Goal: Book appointment/travel/reservation

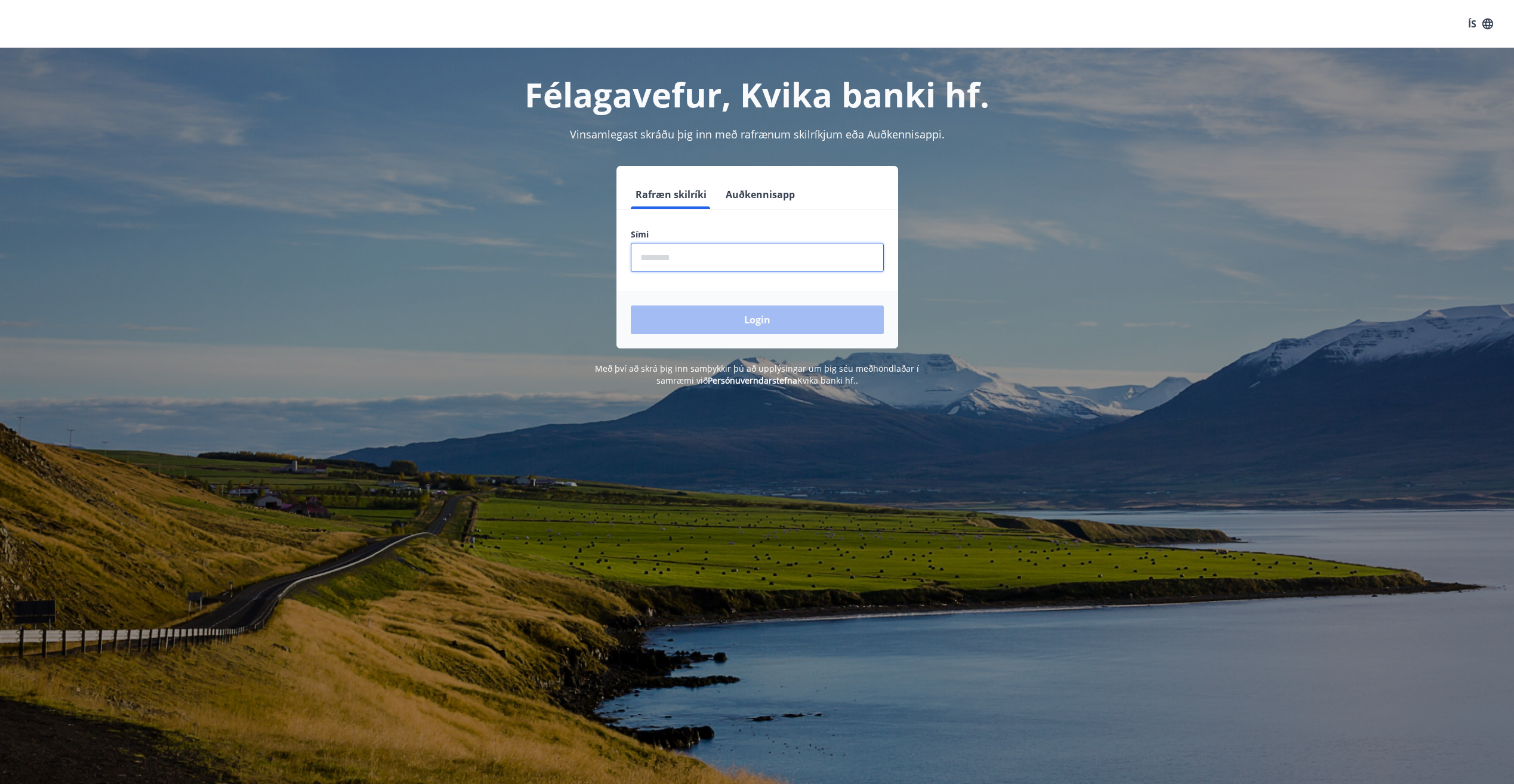
click at [692, 248] on input "phone" at bounding box center [757, 257] width 253 height 29
type input "********"
click at [870, 210] on form "Rafræn skilríki Auðkennisapp Sími ​ Login" at bounding box center [757, 264] width 282 height 168
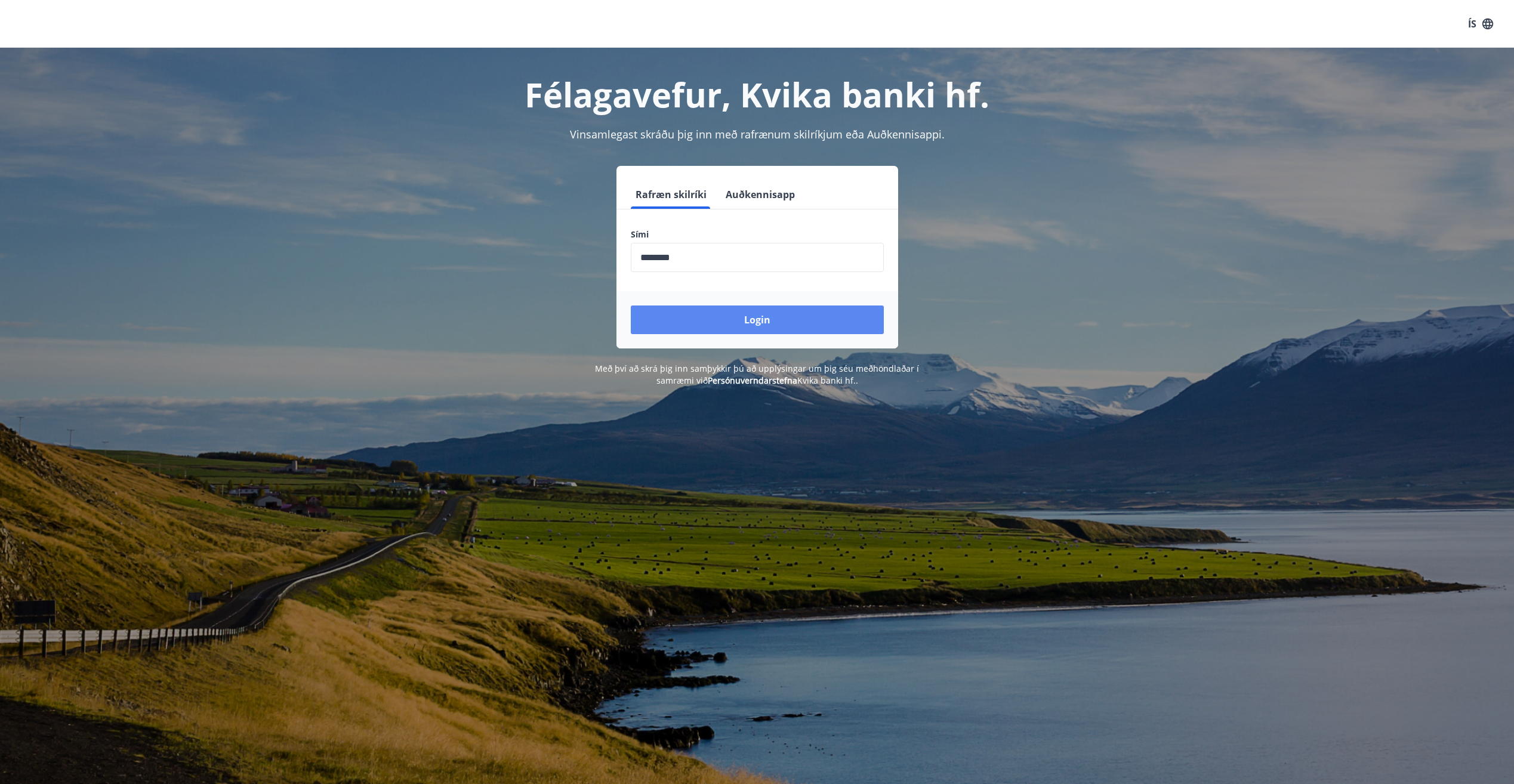
click at [841, 305] on button "Login" at bounding box center [757, 319] width 253 height 29
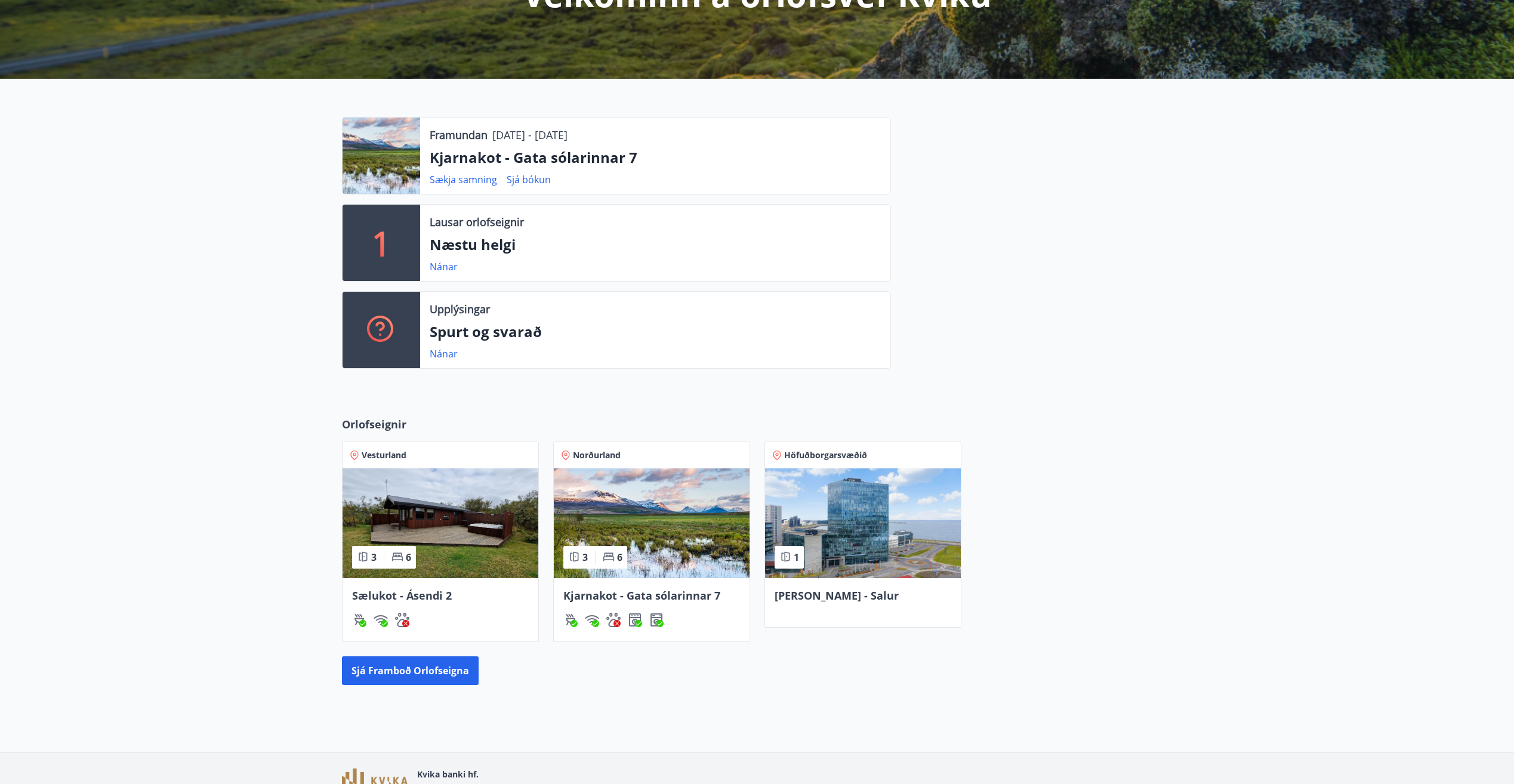
scroll to position [261, 0]
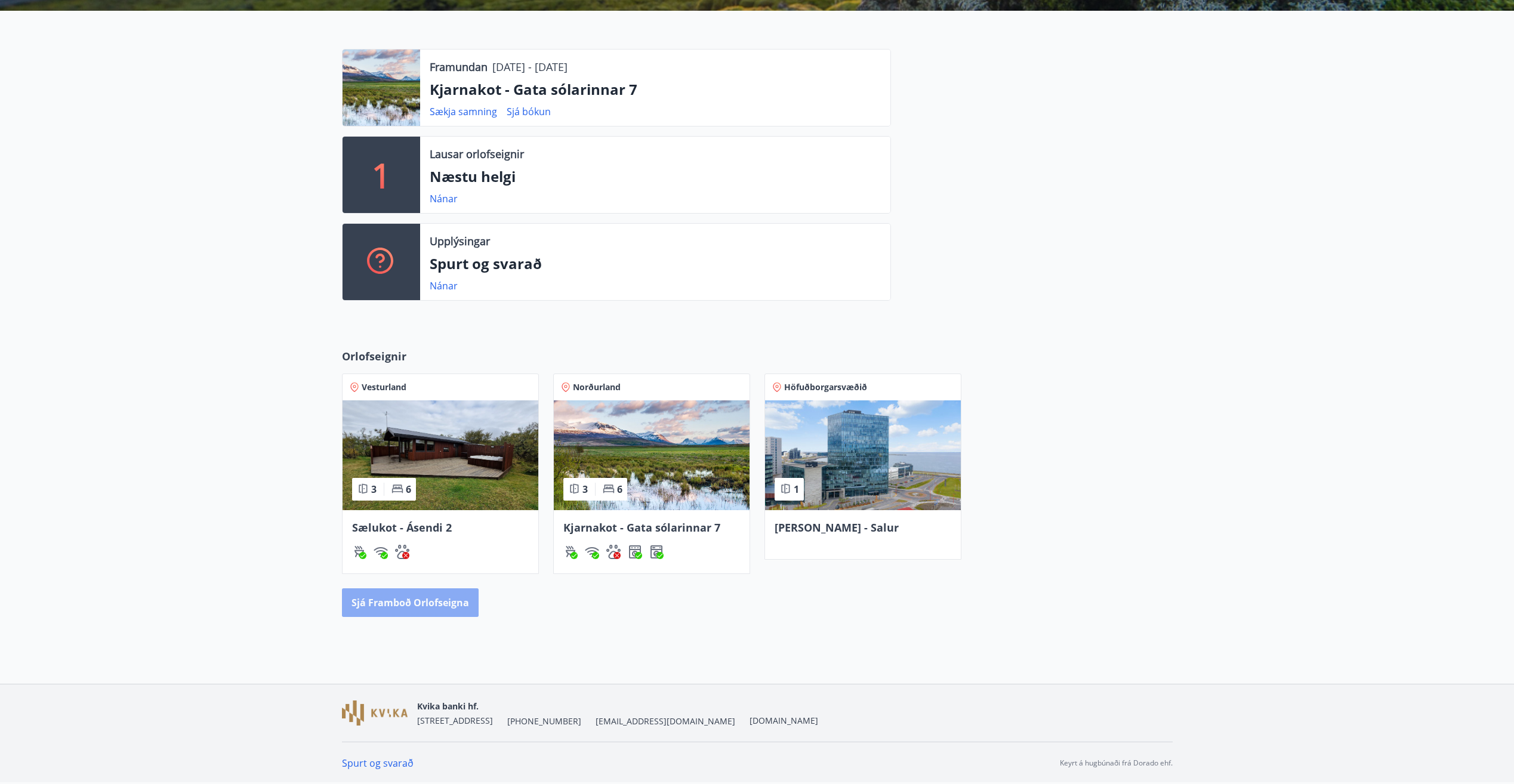
click at [445, 600] on button "Sjá framboð orlofseigna" at bounding box center [410, 602] width 137 height 29
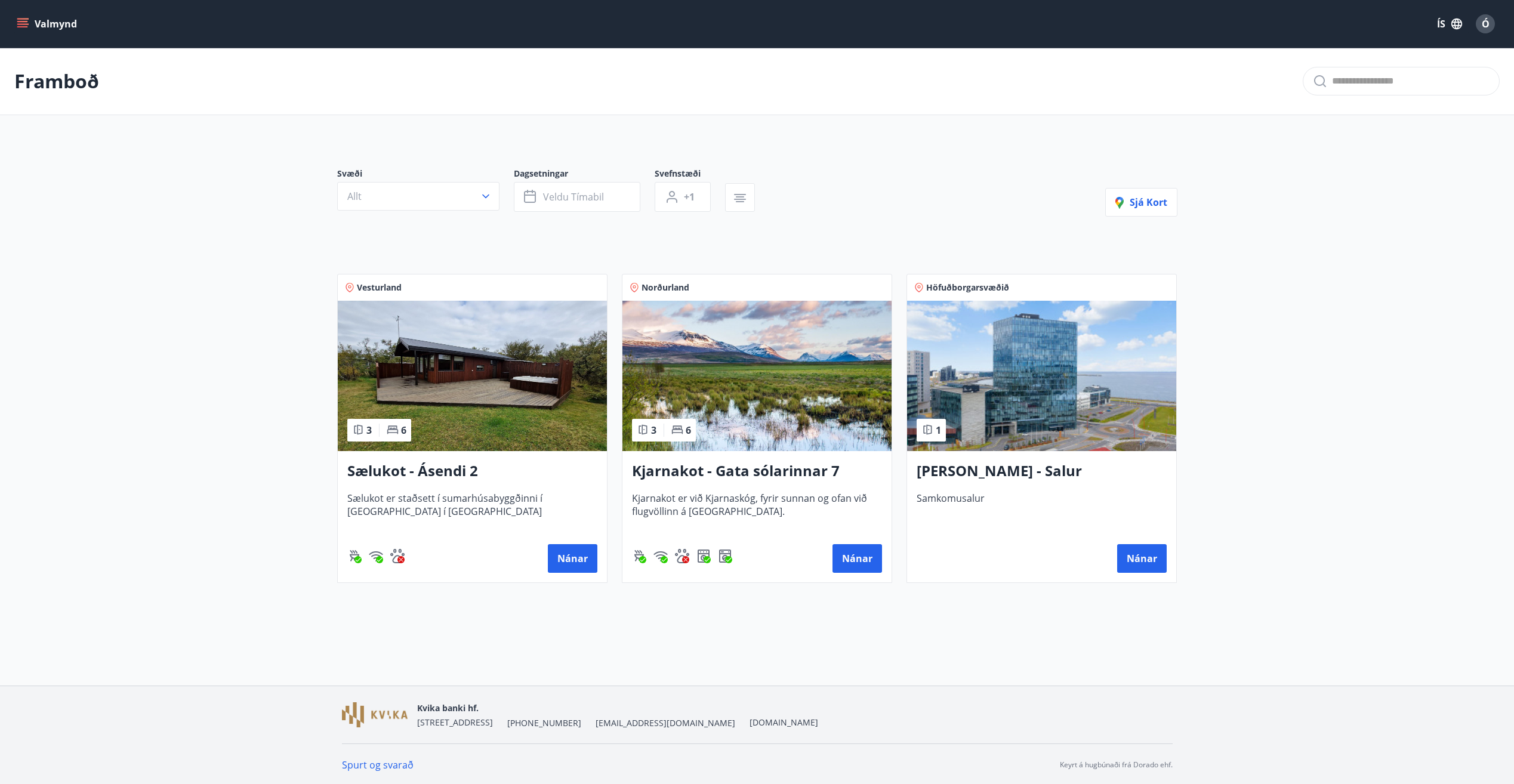
click at [26, 21] on icon "menu" at bounding box center [22, 21] width 11 height 1
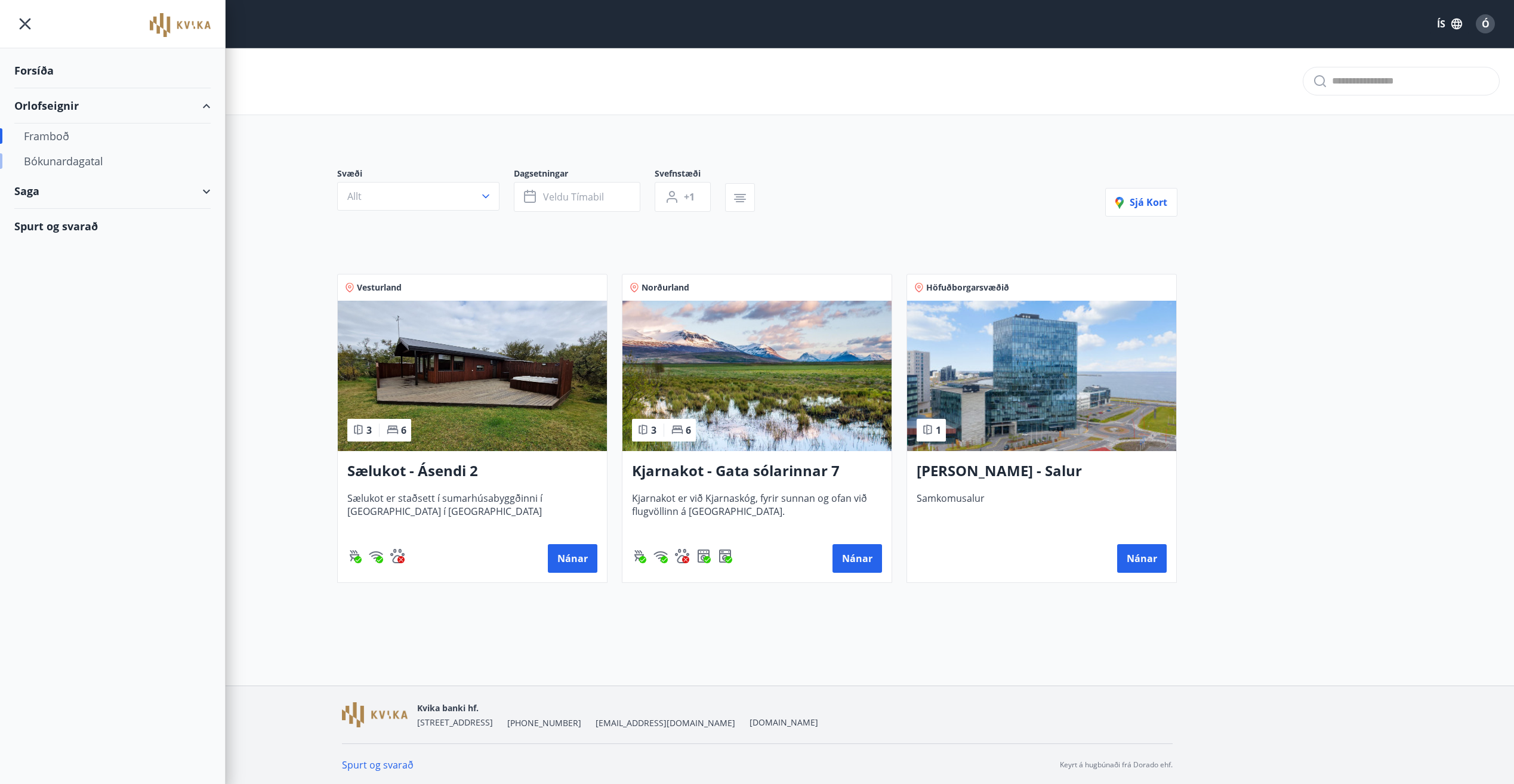
click at [68, 164] on div "Bókunardagatal" at bounding box center [113, 160] width 177 height 25
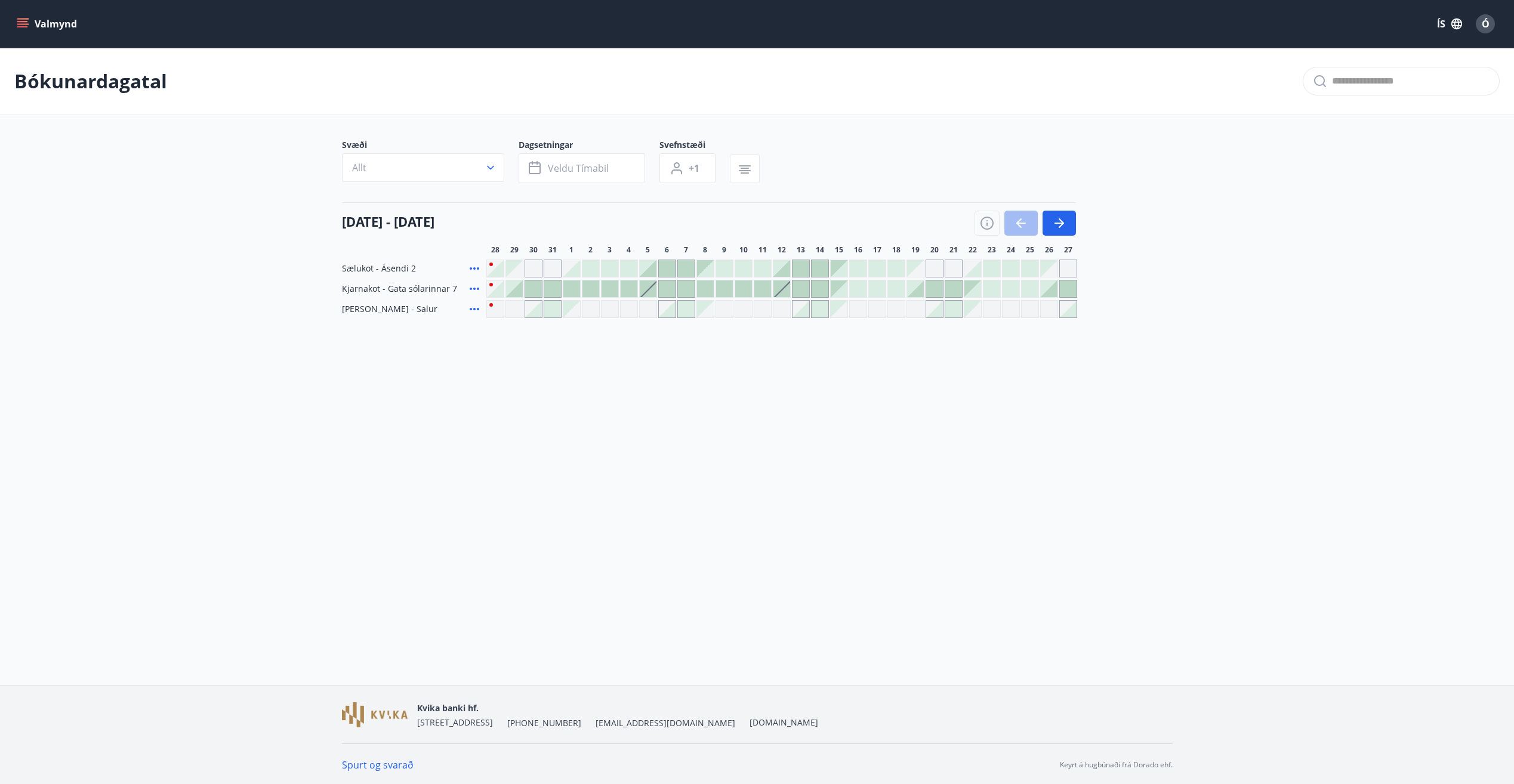
click at [653, 271] on div at bounding box center [648, 268] width 17 height 17
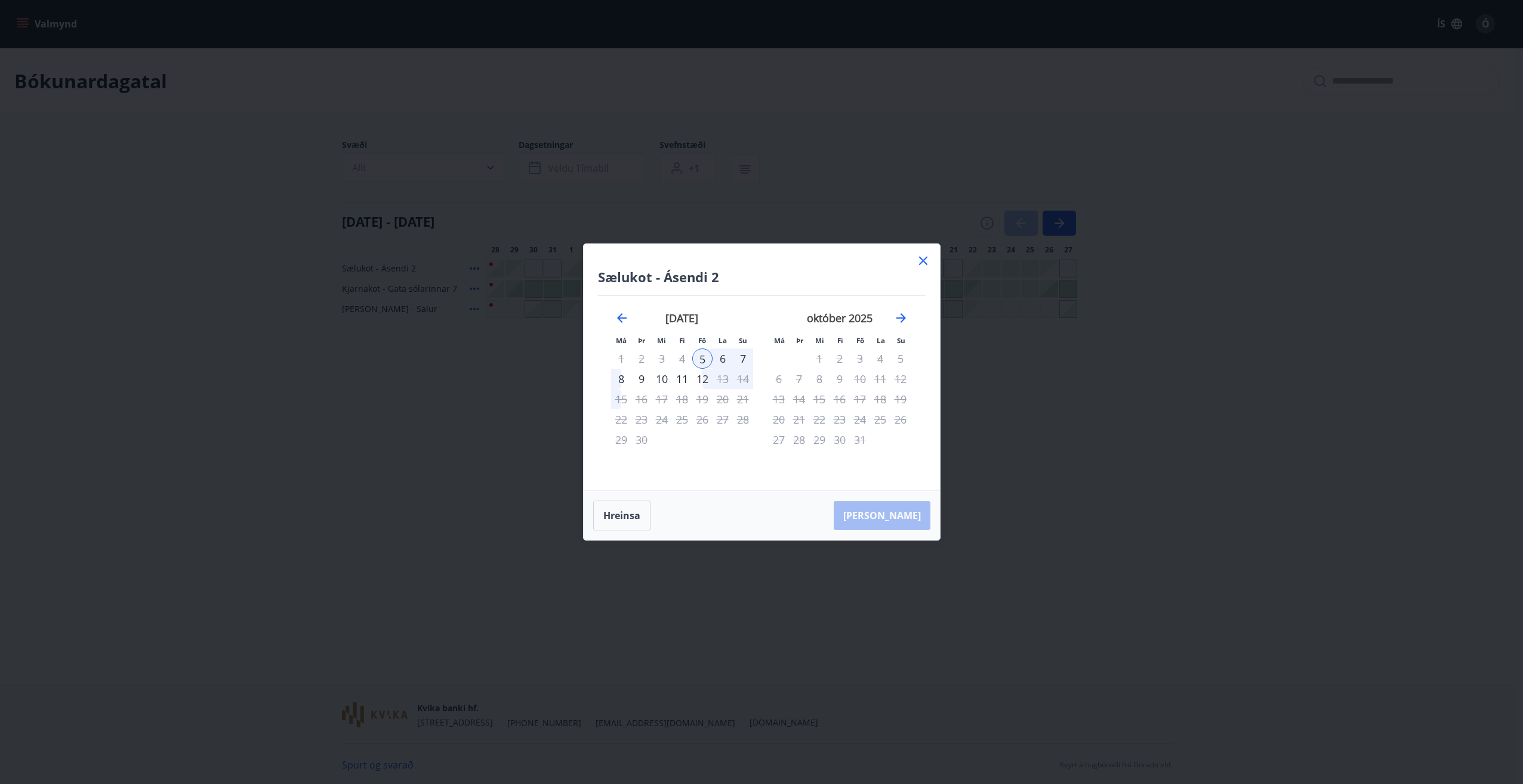
click at [922, 263] on icon at bounding box center [923, 260] width 14 height 14
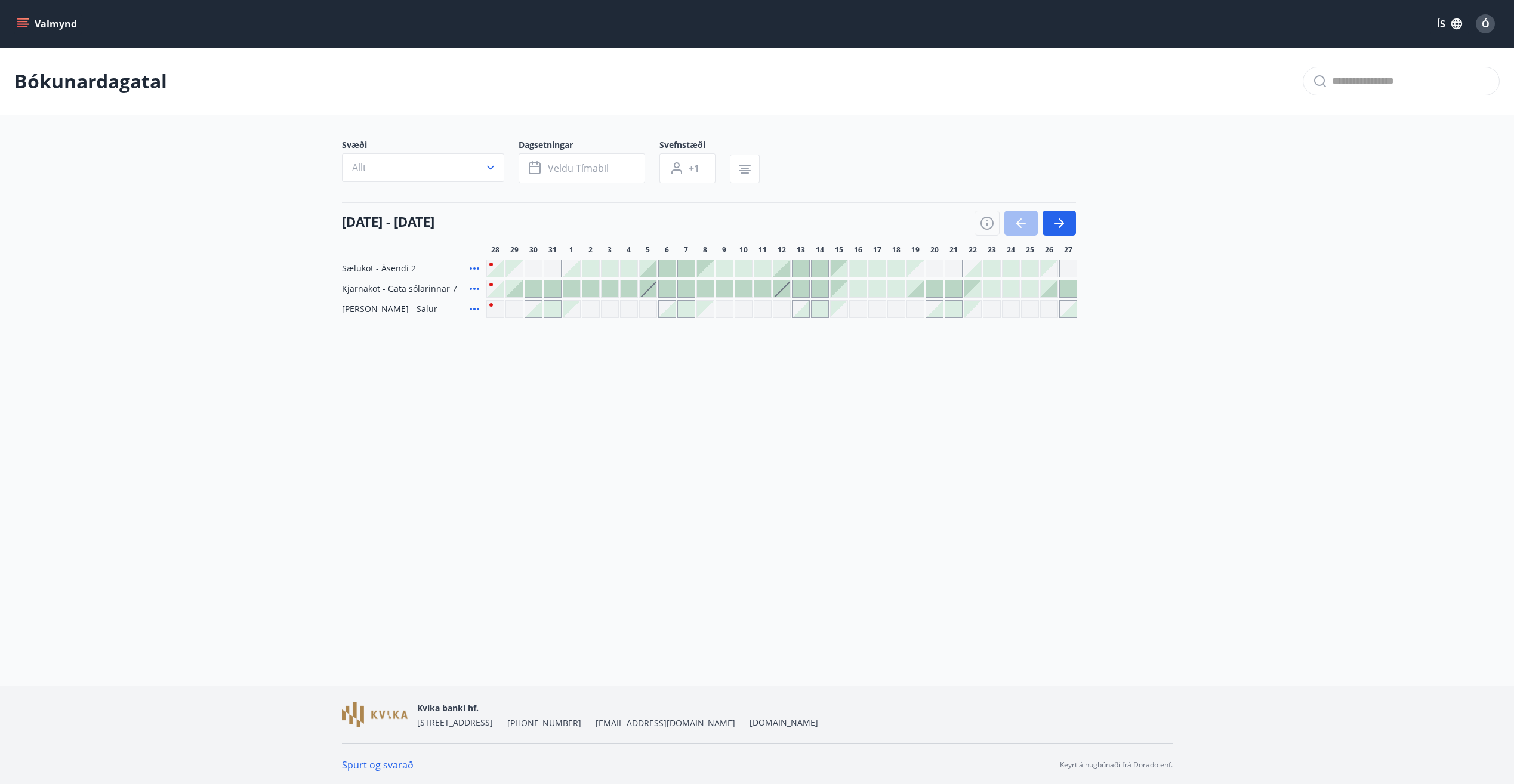
click at [787, 270] on div at bounding box center [781, 268] width 17 height 17
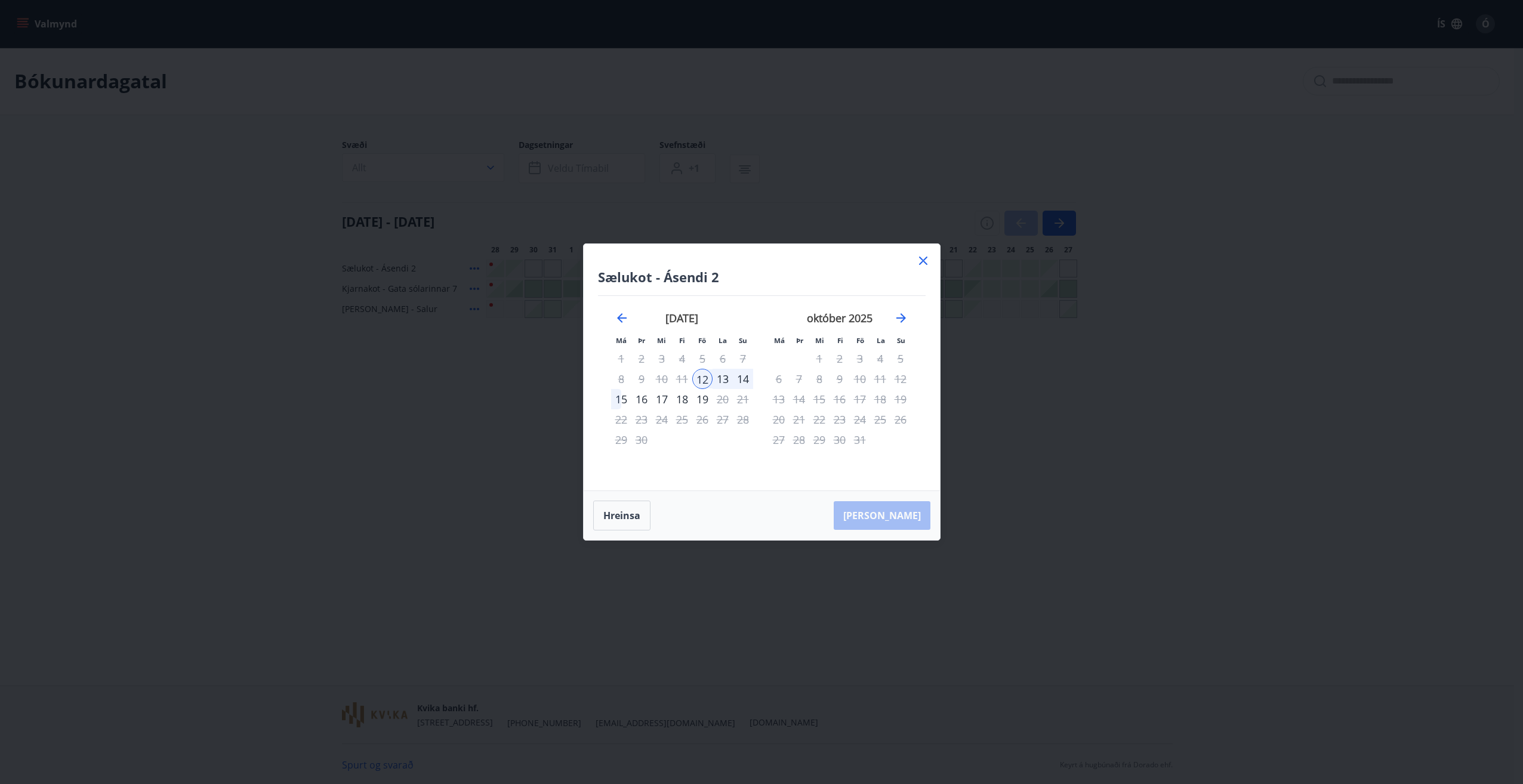
click at [923, 261] on icon at bounding box center [923, 261] width 2 height 2
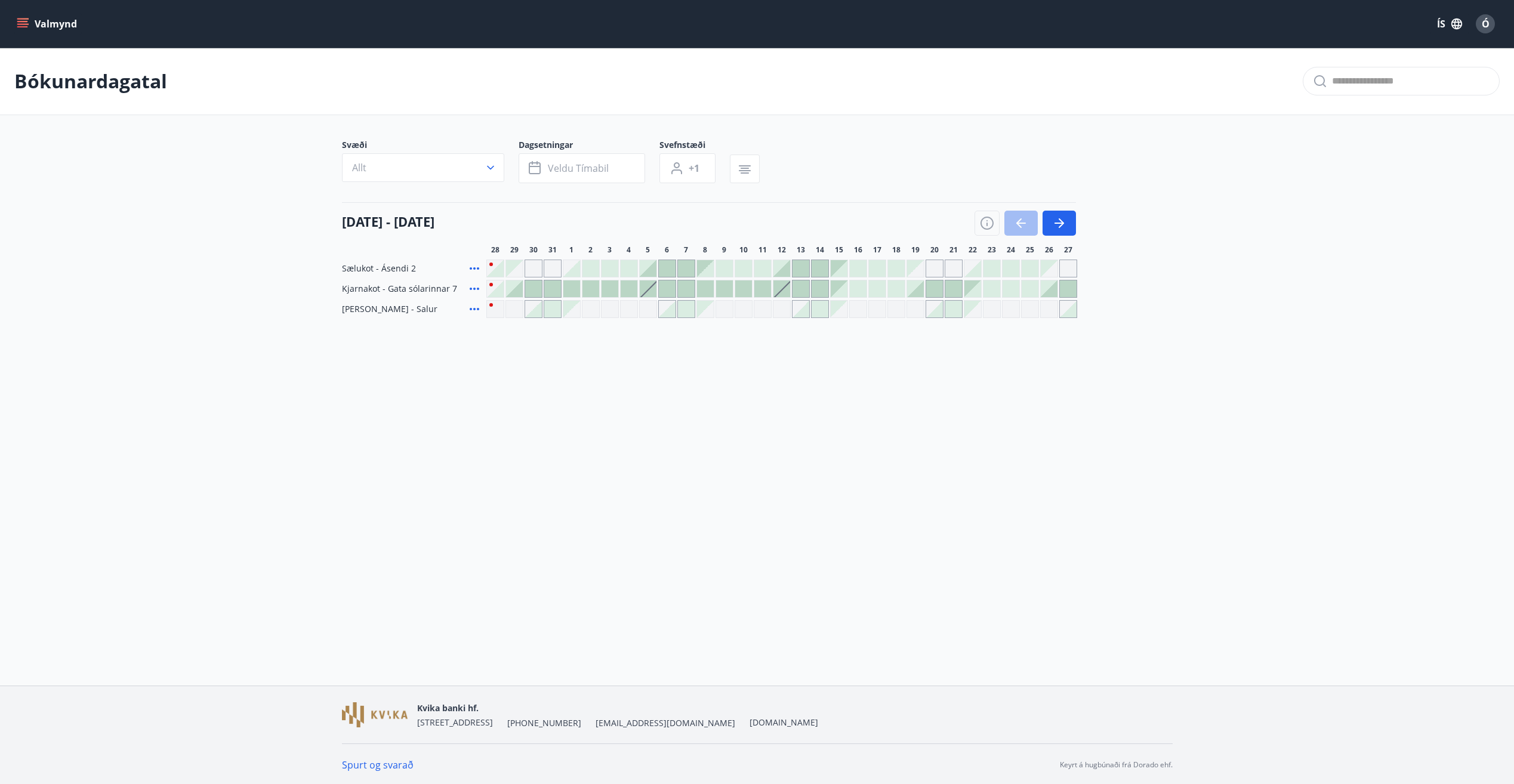
click at [649, 269] on div at bounding box center [648, 268] width 17 height 17
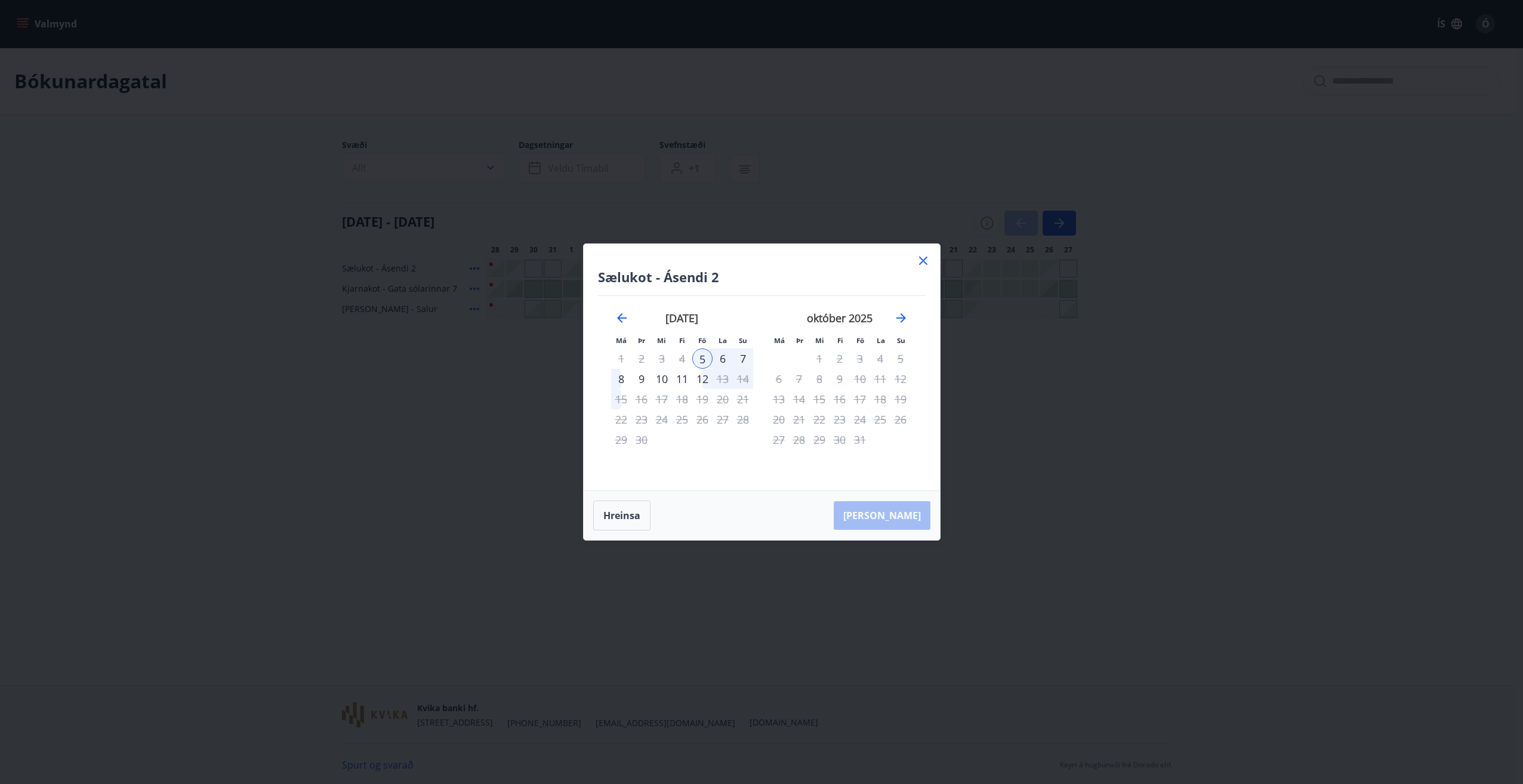
click at [921, 261] on icon at bounding box center [923, 260] width 14 height 14
